Goal: Communication & Community: Answer question/provide support

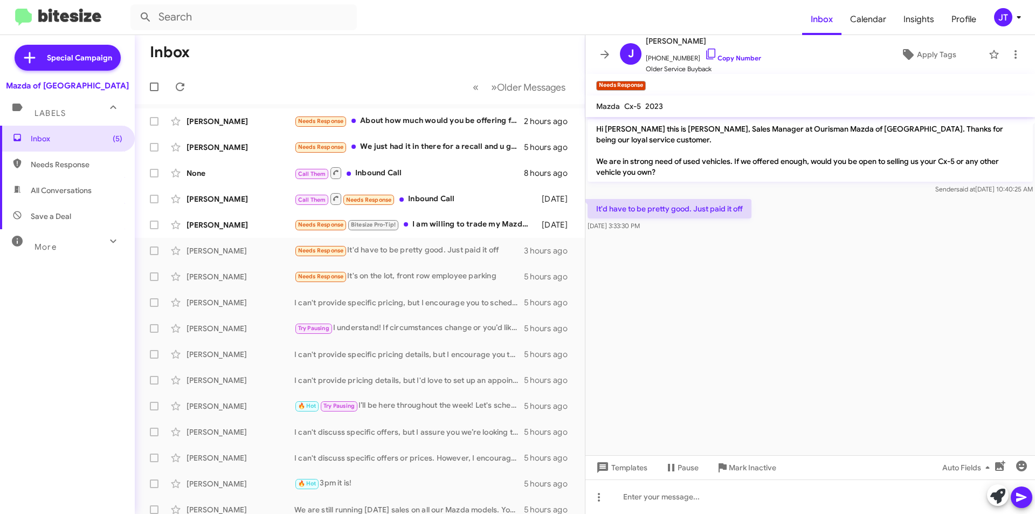
click at [1022, 18] on icon at bounding box center [1018, 17] width 13 height 13
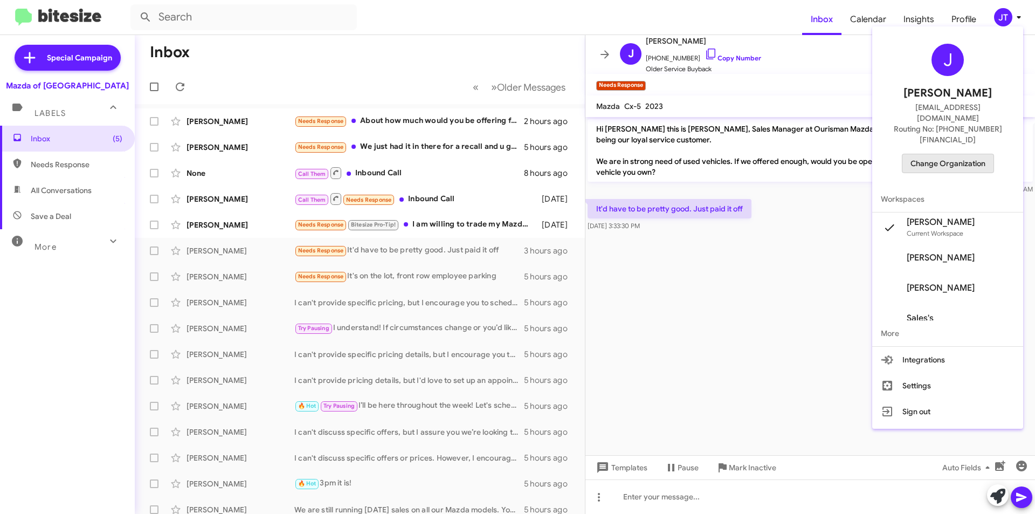
click at [958, 154] on span "Change Organization" at bounding box center [947, 163] width 75 height 18
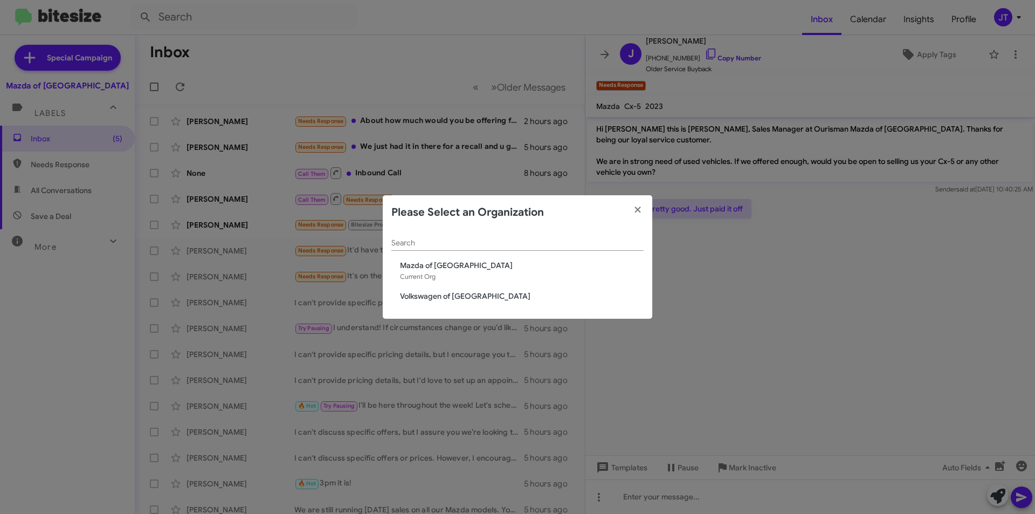
click at [442, 288] on div "Search Mazda of Rockville Current Org Volkswagen of Rockville" at bounding box center [517, 274] width 269 height 89
click at [445, 290] on span "Volkswagen of Rockville" at bounding box center [522, 295] width 244 height 11
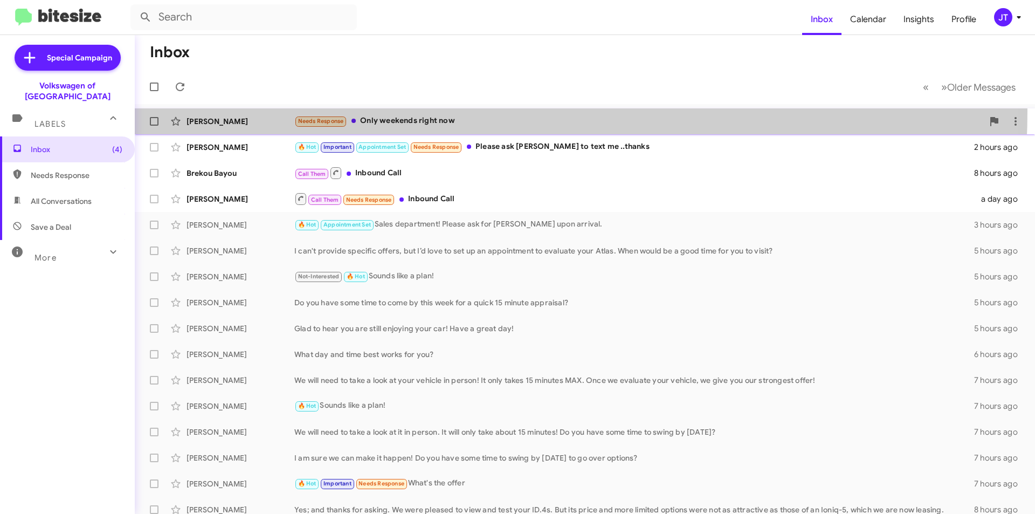
click at [406, 110] on div "Ronald Stewart Needs Response Only weekends right now an hour ago" at bounding box center [584, 121] width 883 height 22
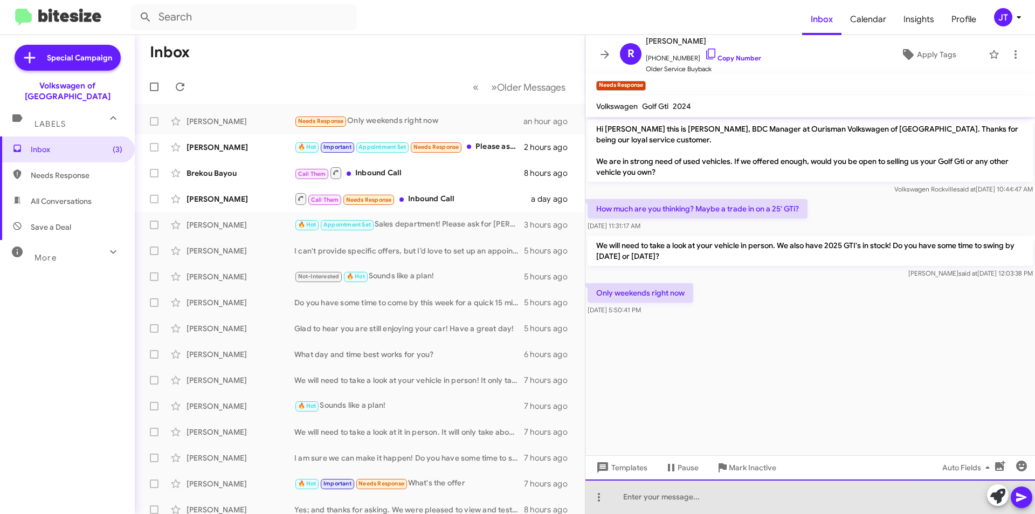
click at [636, 496] on div at bounding box center [809, 496] width 449 height 34
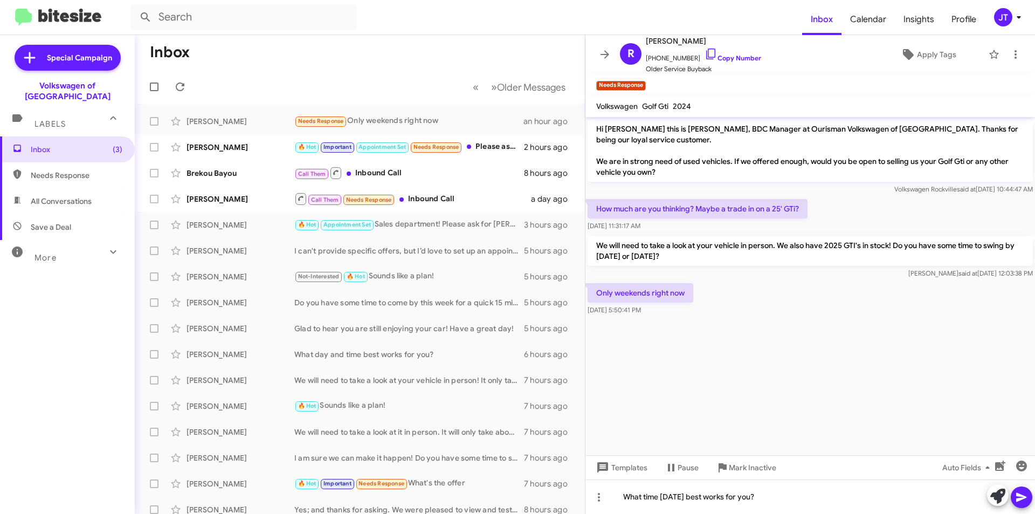
click at [1022, 491] on icon at bounding box center [1021, 496] width 13 height 13
click at [229, 146] on div "Vijay Srinivas" at bounding box center [240, 147] width 108 height 11
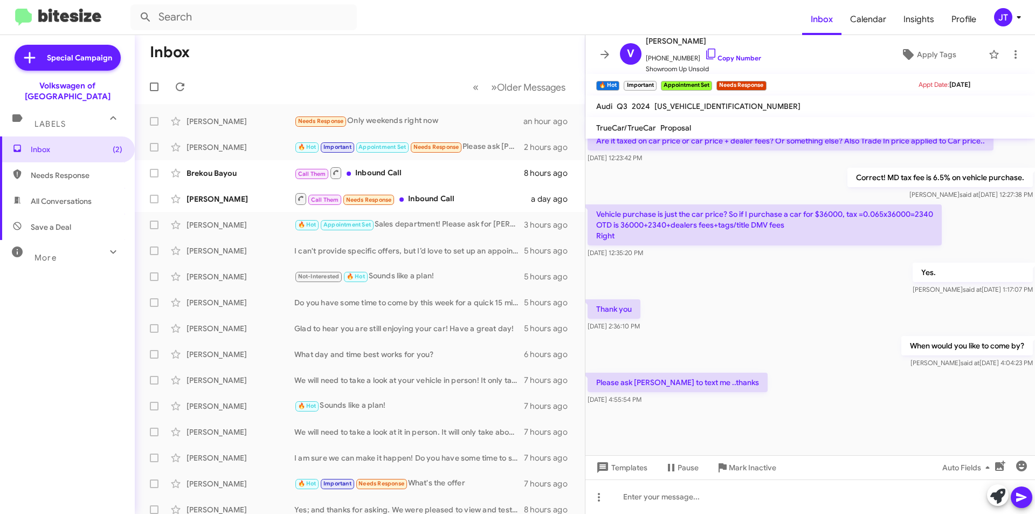
scroll to position [526, 0]
drag, startPoint x: 645, startPoint y: 39, endPoint x: 720, endPoint y: 44, distance: 74.5
click at [720, 44] on div "V Vijay Srinivas +13015038682 Copy Number Showroom Up Unsold" at bounding box center [688, 54] width 146 height 40
drag, startPoint x: 686, startPoint y: 382, endPoint x: 587, endPoint y: 383, distance: 99.2
click at [587, 383] on div "Please ask Roger to text me ..thanks Sep 3, 2025, 4:55:54 PM" at bounding box center [809, 388] width 449 height 37
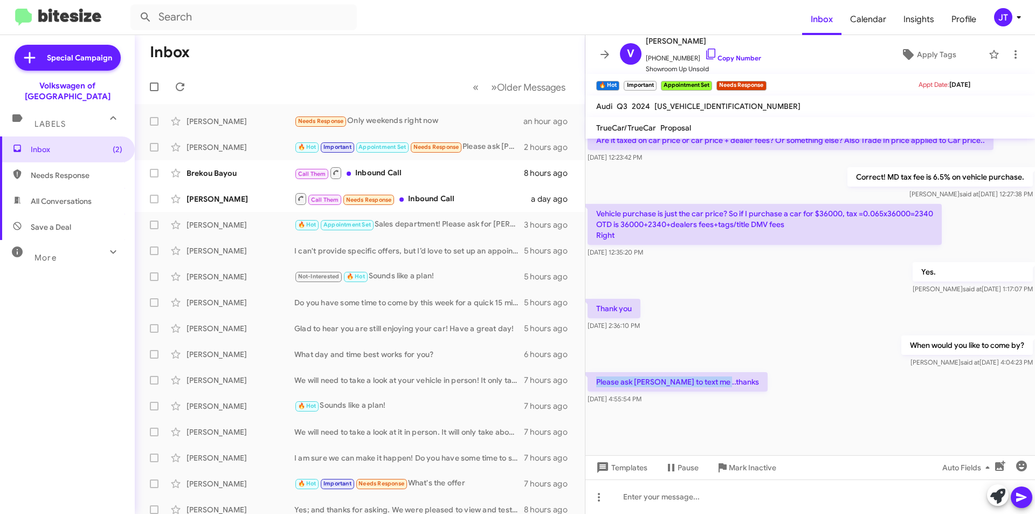
click at [767, 390] on div "Please ask Roger to text me ..thanks Sep 3, 2025, 4:55:54 PM" at bounding box center [809, 388] width 449 height 37
click at [760, 368] on div "When would you like to come by? Josh said at Sep 3, 2025, 4:04:23 PM" at bounding box center [809, 351] width 449 height 37
drag, startPoint x: 619, startPoint y: 225, endPoint x: 679, endPoint y: 227, distance: 59.3
click at [679, 227] on p "Vehicle purchase is just the car price? So if I purchase a car for $36000, tax …" at bounding box center [764, 224] width 354 height 41
click at [1009, 54] on icon at bounding box center [1015, 54] width 13 height 13
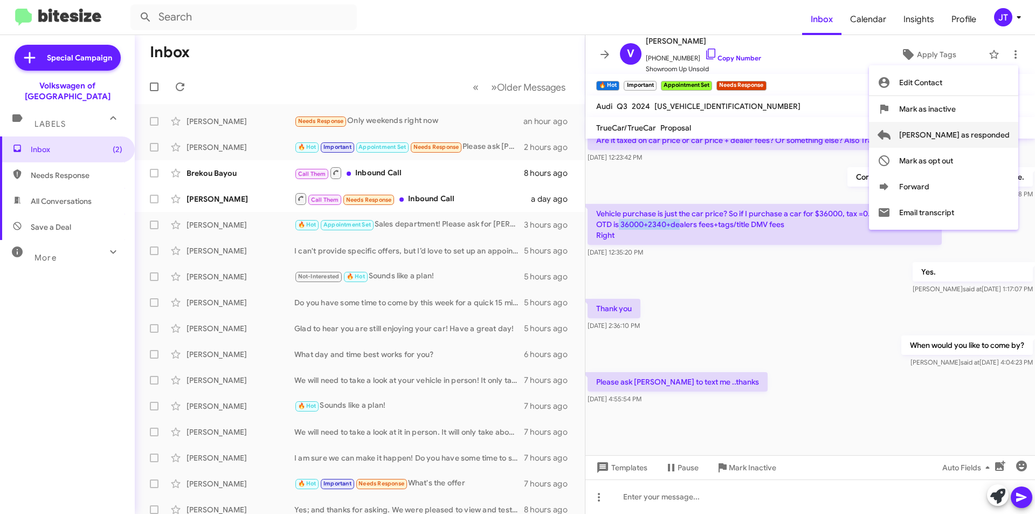
click at [992, 140] on span "Mark as responded" at bounding box center [954, 135] width 110 height 26
